Goal: Information Seeking & Learning: Stay updated

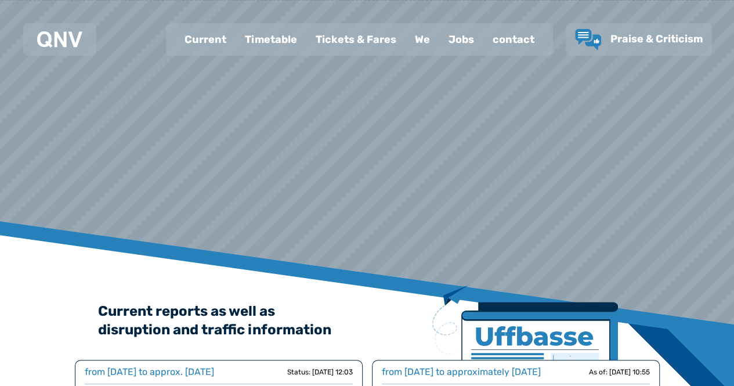
click at [289, 41] on font "Timetable" at bounding box center [271, 39] width 52 height 13
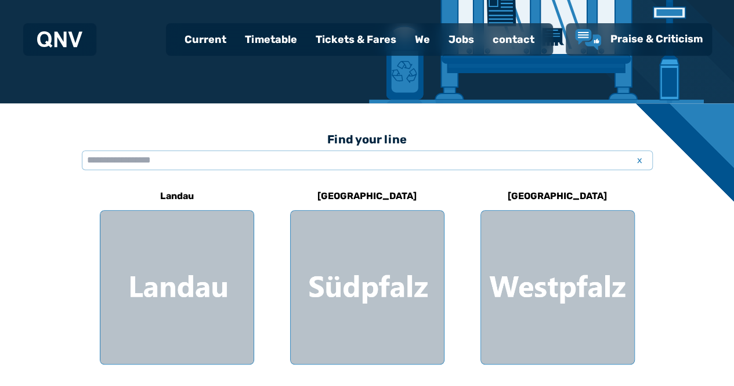
scroll to position [232, 0]
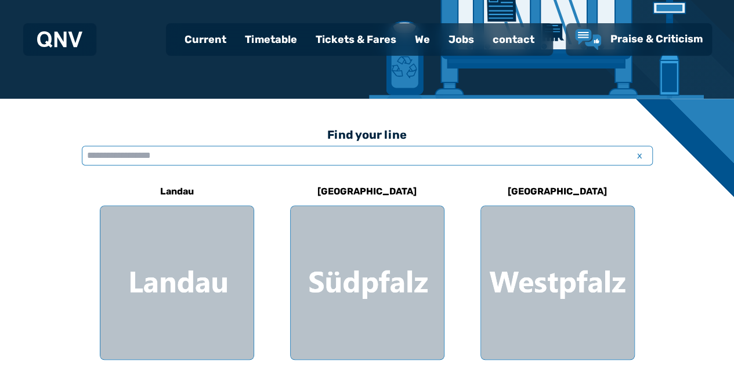
click at [131, 161] on input "text" at bounding box center [367, 156] width 571 height 20
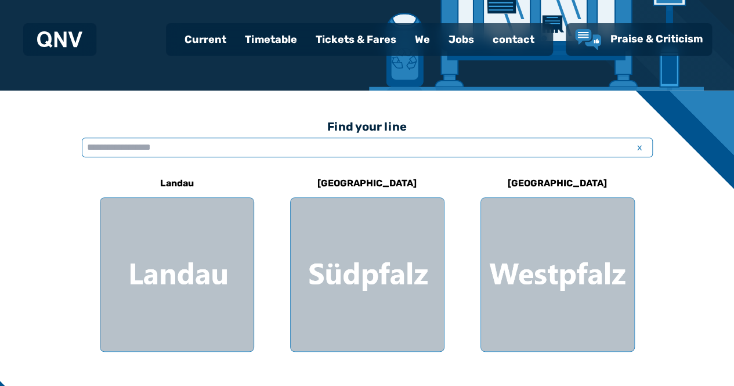
scroll to position [290, 0]
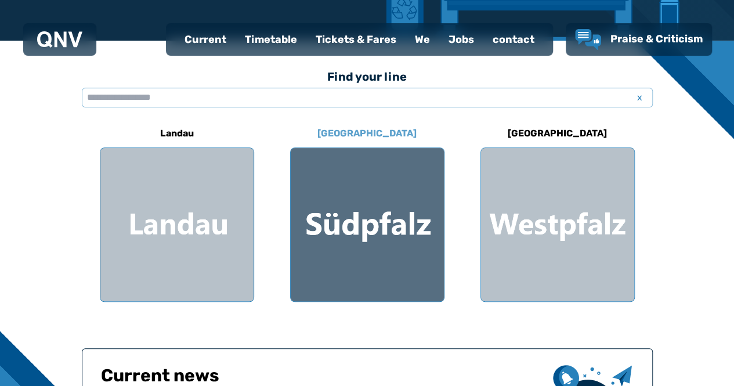
click at [353, 222] on div at bounding box center [367, 224] width 153 height 153
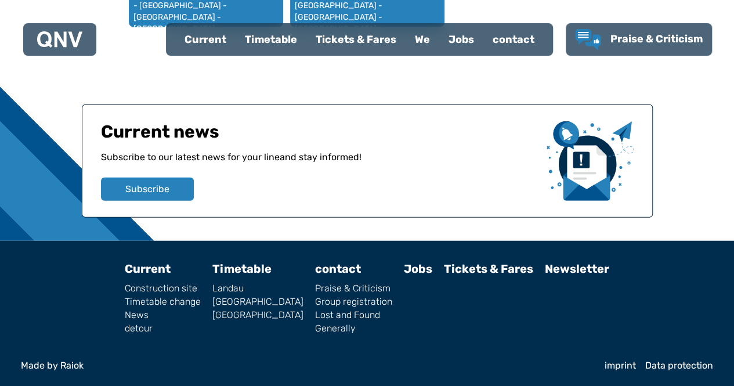
scroll to position [1403, 0]
click at [361, 45] on font "Tickets & Fares" at bounding box center [356, 39] width 81 height 13
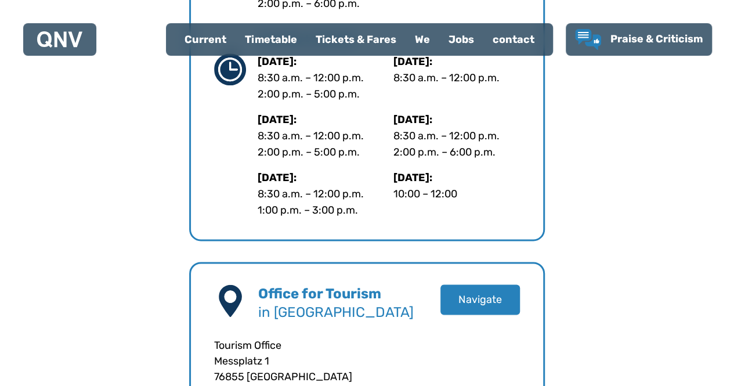
scroll to position [812, 0]
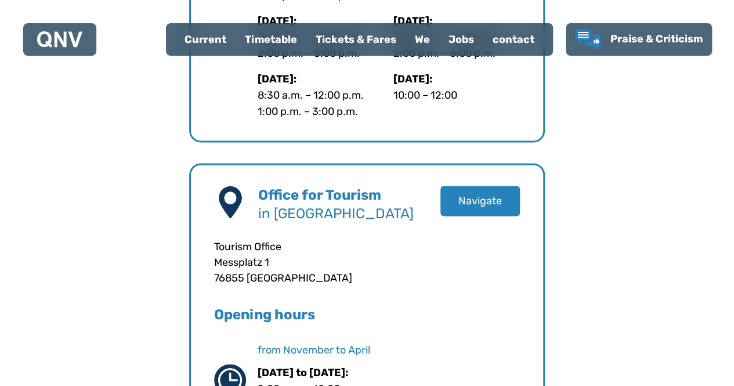
click at [204, 39] on font "Current" at bounding box center [206, 39] width 42 height 13
select select "*"
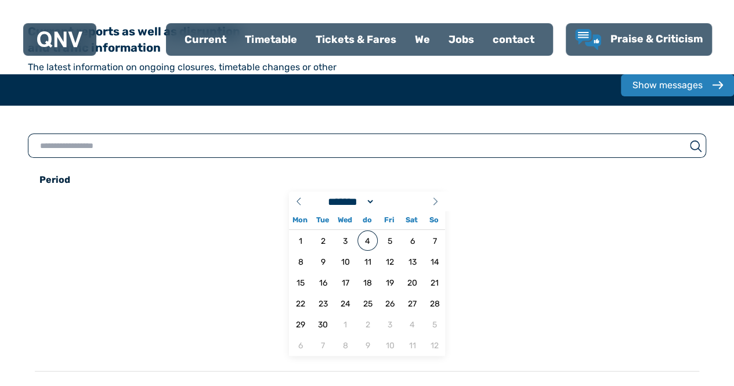
click at [94, 138] on input "text" at bounding box center [356, 146] width 657 height 16
click at [114, 138] on input "text" at bounding box center [356, 146] width 657 height 16
type input "*********"
click at [202, 42] on font "Current" at bounding box center [206, 39] width 42 height 13
